Goal: Purchase product/service

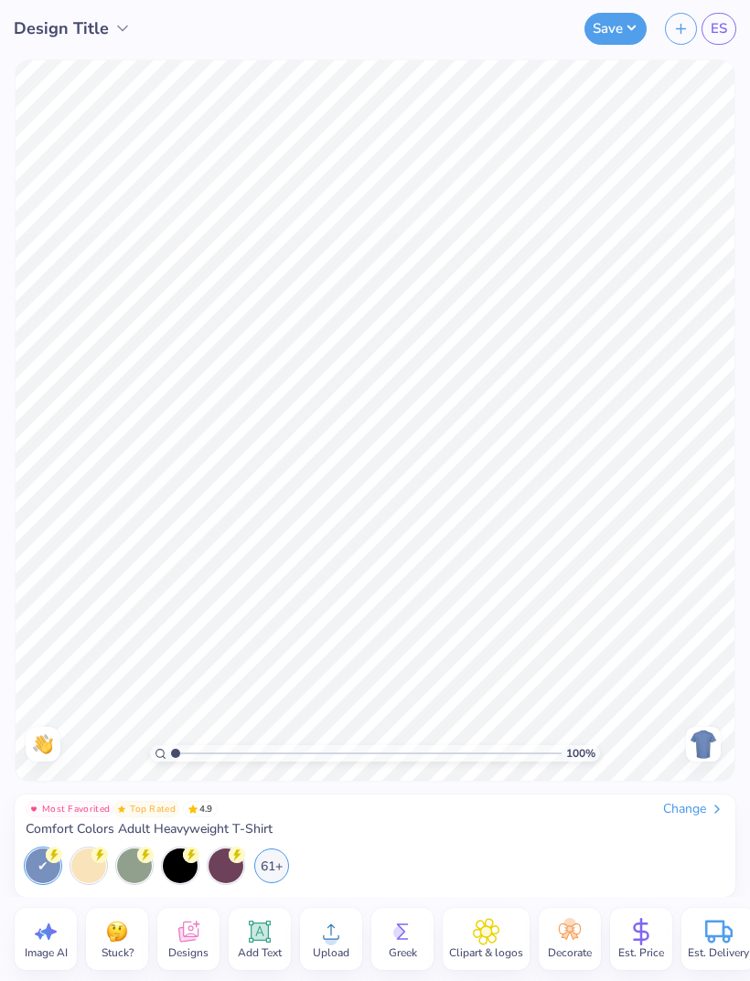
click at [703, 816] on div "Change" at bounding box center [693, 809] width 61 height 16
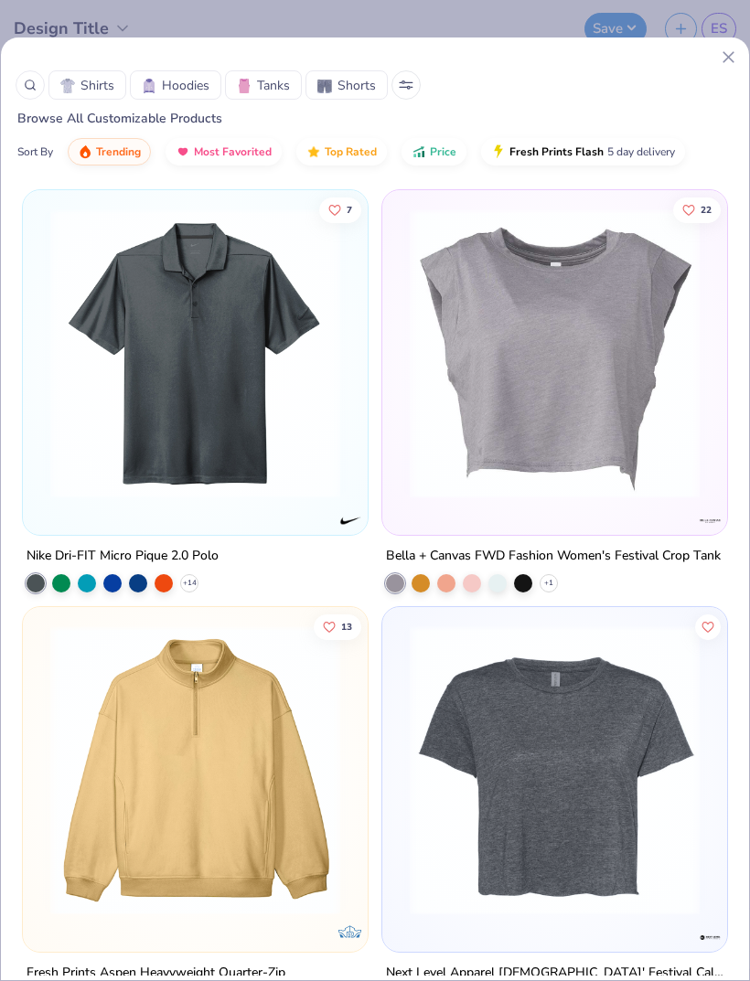
click at [31, 89] on circle at bounding box center [30, 84] width 8 height 8
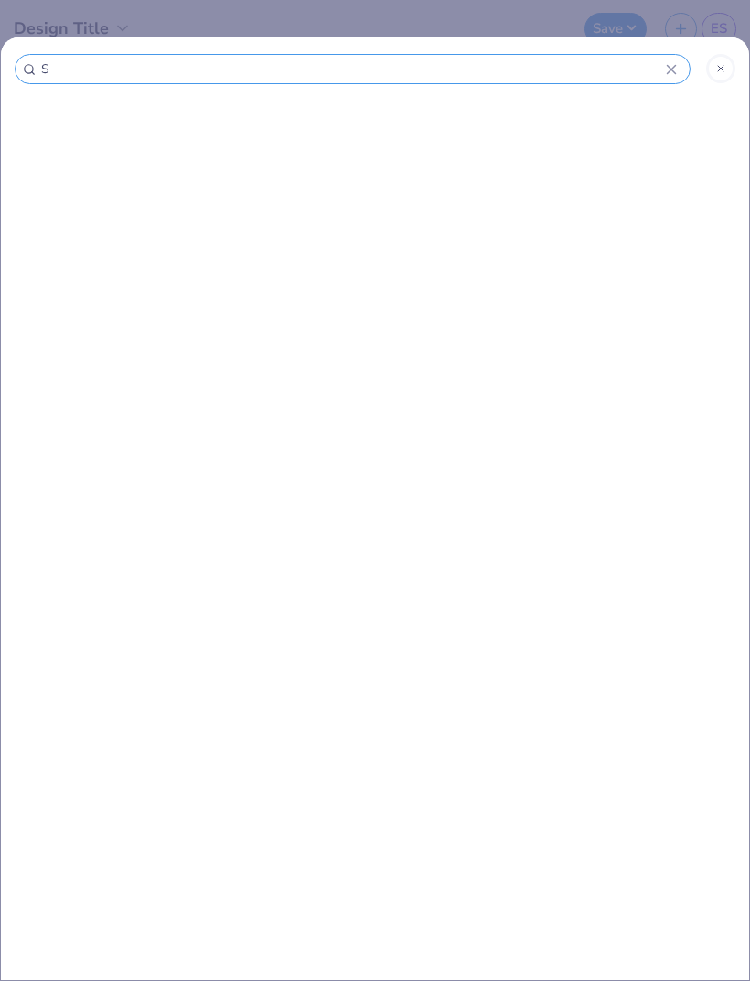
type input "St"
type input "Sti"
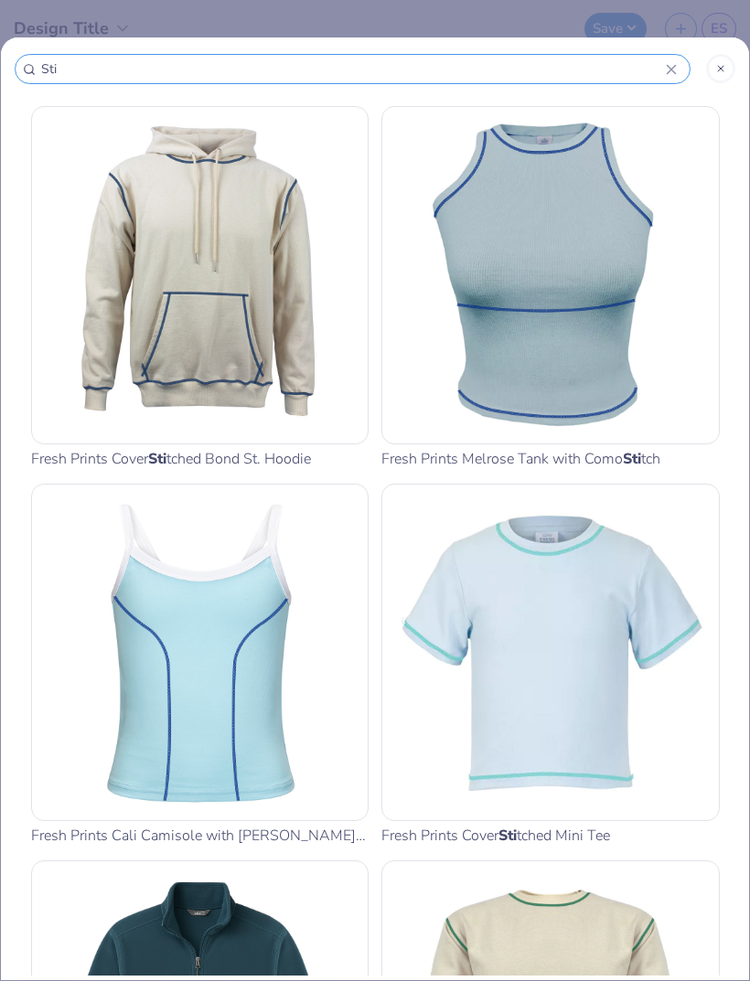
type input "Stic"
type input "Stick"
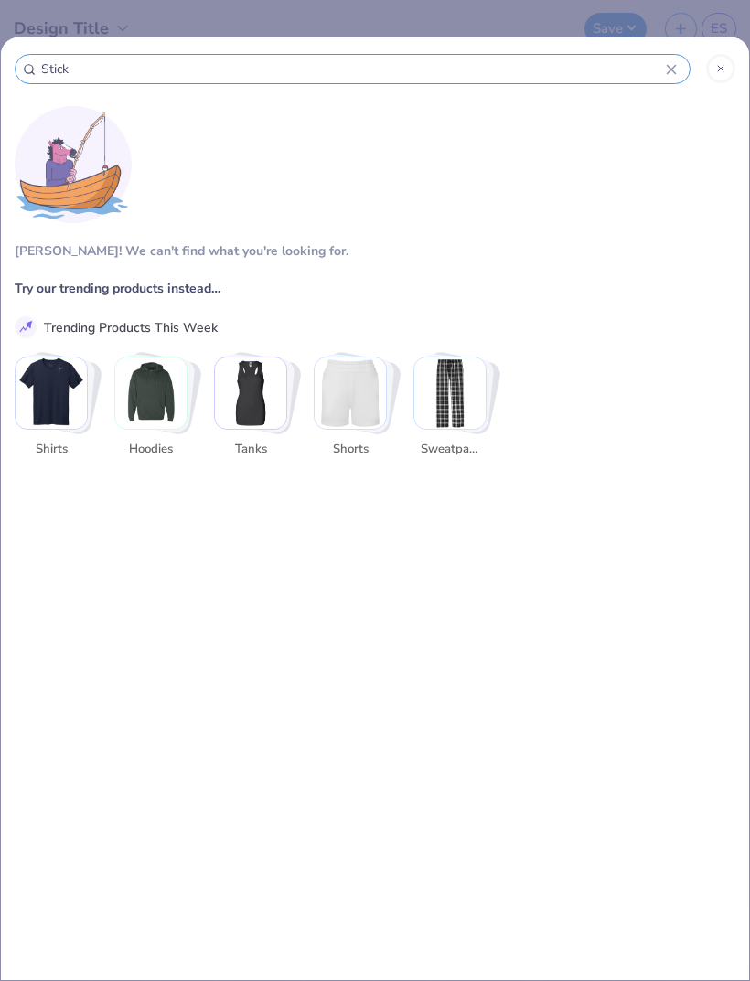
type input "Sticke"
type input "Sticker"
type input "Sticke"
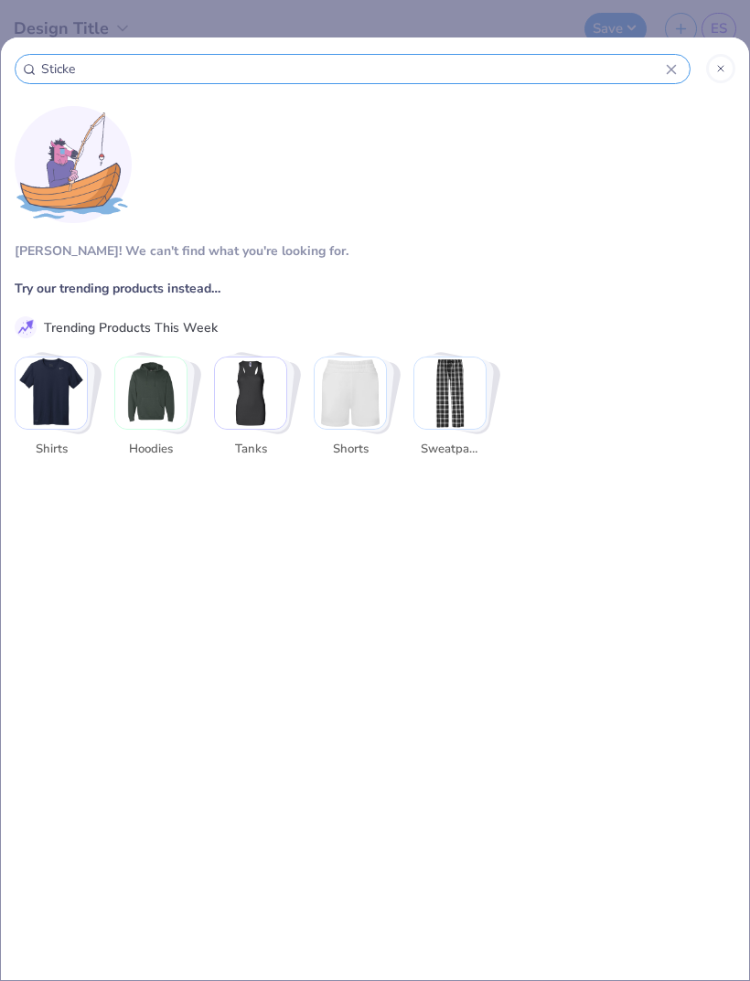
type input "Sticke"
type input "Stick"
type input "Stic"
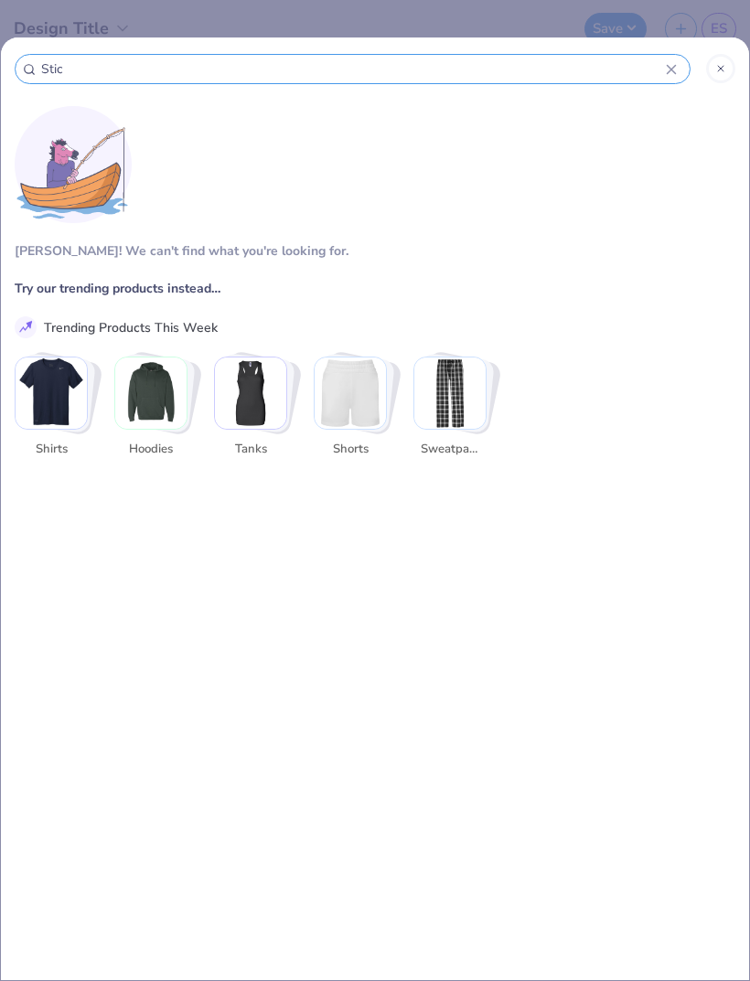
type input "Sti"
type input "St"
type input "S"
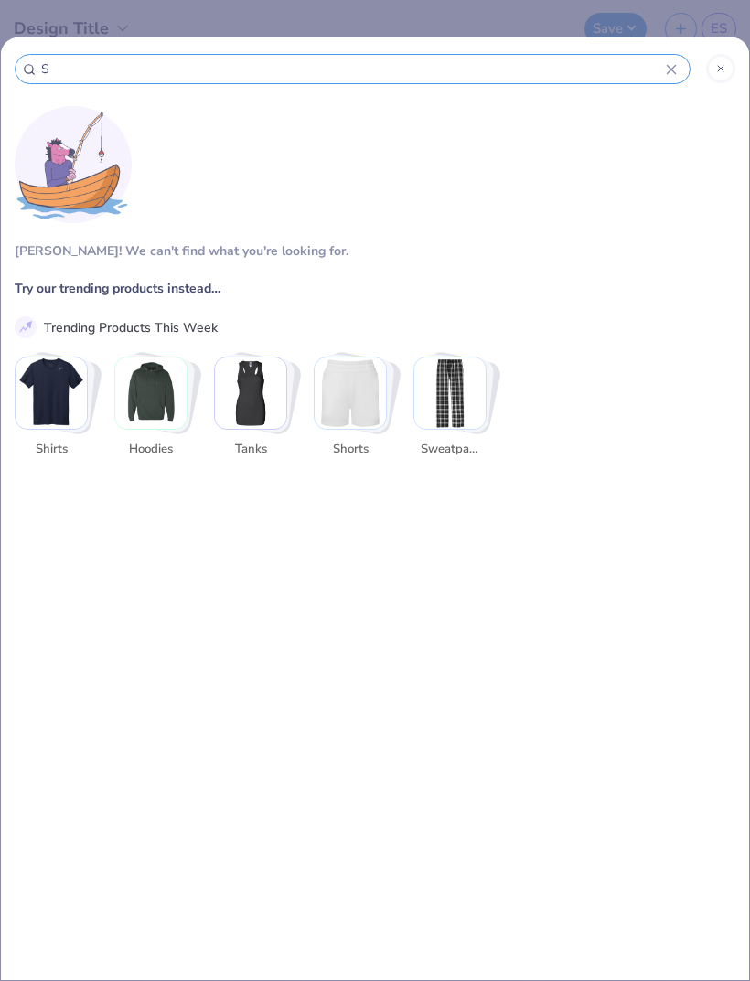
type input "S"
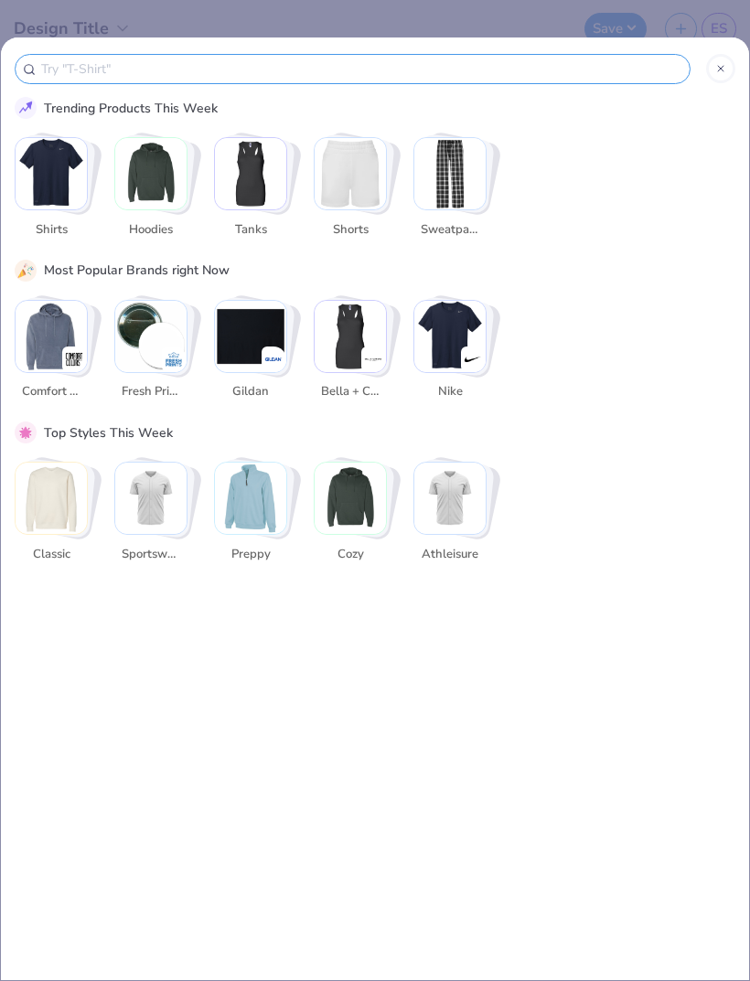
click at [150, 329] on img "Stack Card Button Fresh Prints" at bounding box center [150, 336] width 71 height 71
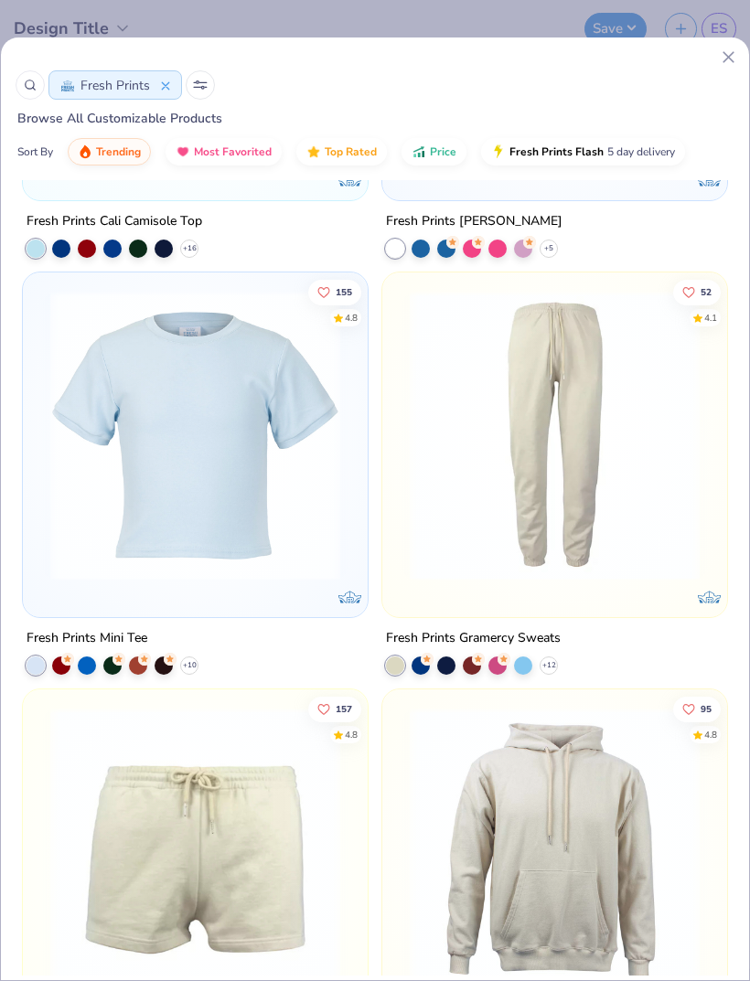
scroll to position [13258, 0]
click at [650, 581] on img at bounding box center [554, 436] width 308 height 290
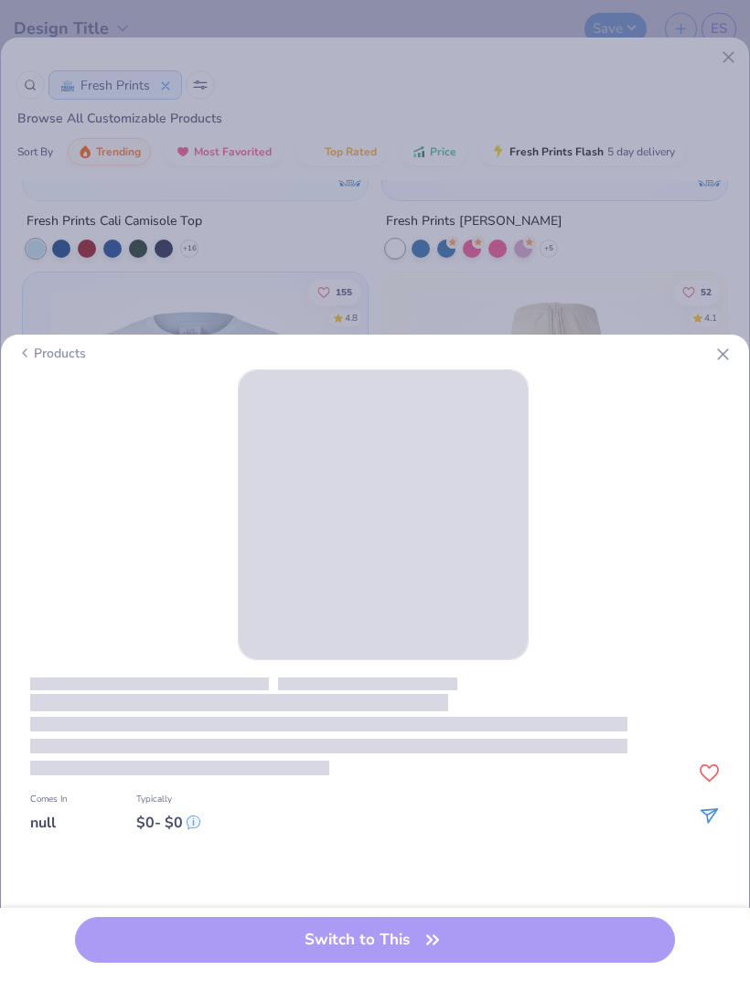
click at [724, 354] on line at bounding box center [723, 354] width 10 height 10
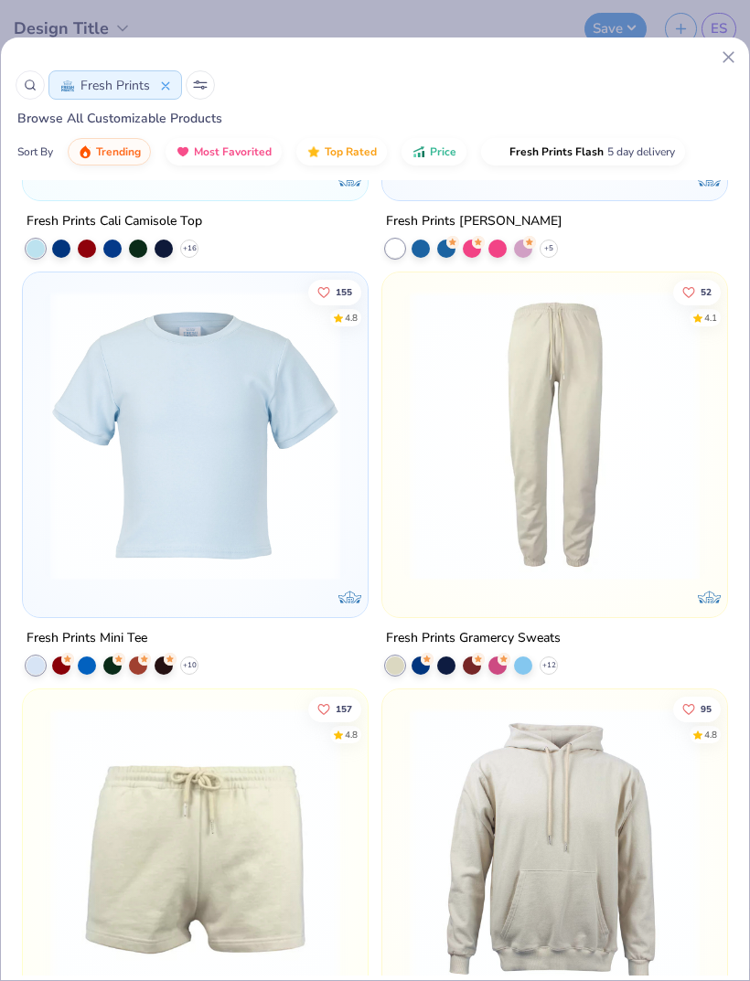
click at [201, 92] on button at bounding box center [200, 84] width 29 height 29
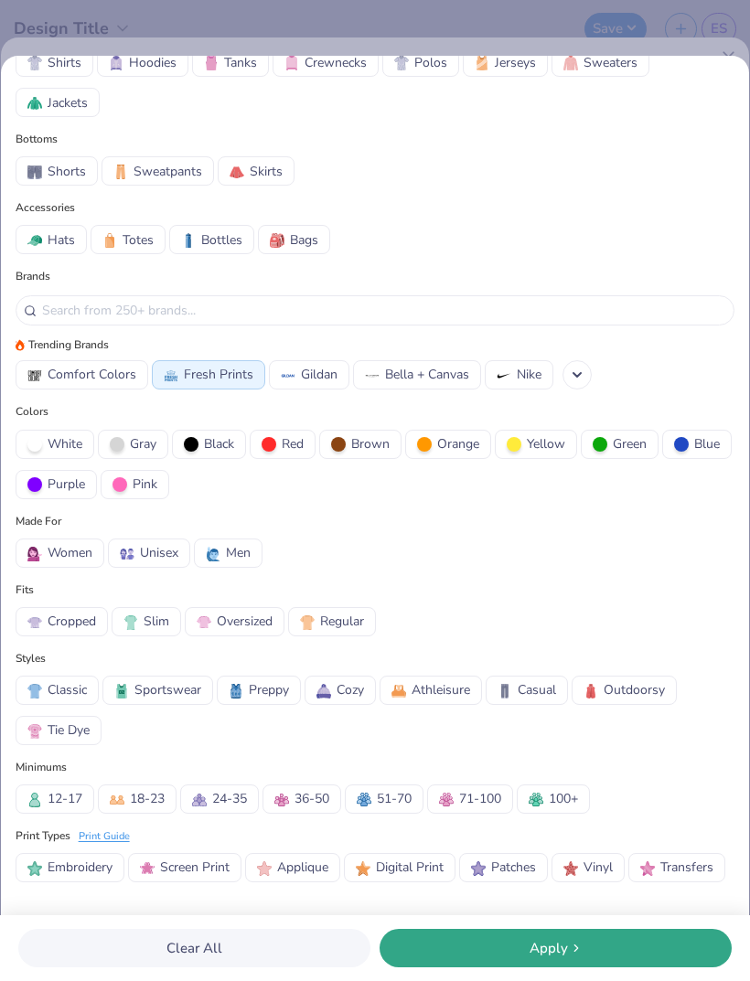
scroll to position [53, 0]
